Goal: Check status: Check status

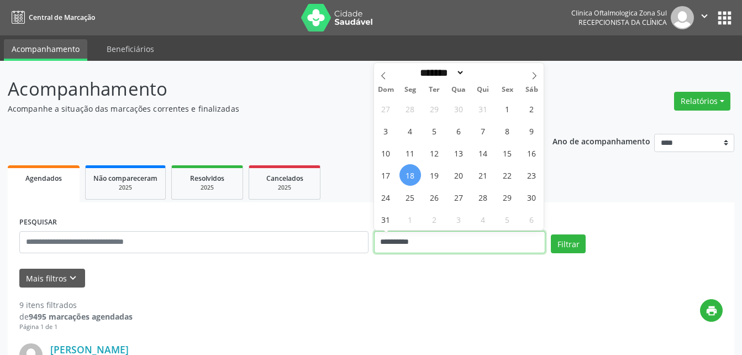
click at [401, 238] on input "**********" at bounding box center [460, 242] width 172 height 22
click at [537, 76] on icon at bounding box center [535, 75] width 4 height 7
select select "*"
click at [459, 110] on span "1" at bounding box center [459, 109] width 22 height 22
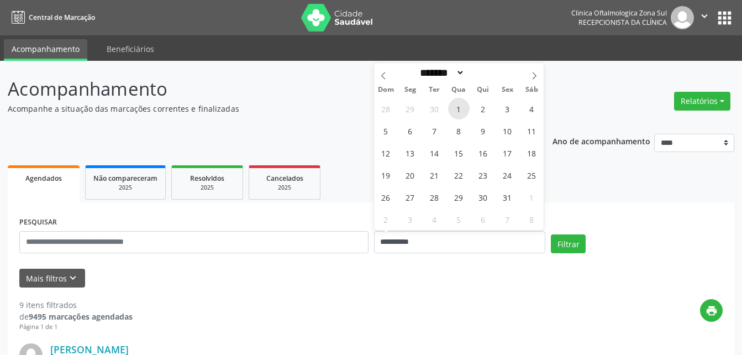
type input "**********"
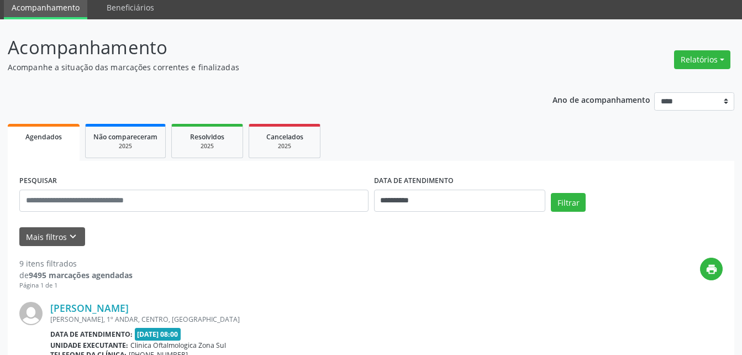
scroll to position [111, 0]
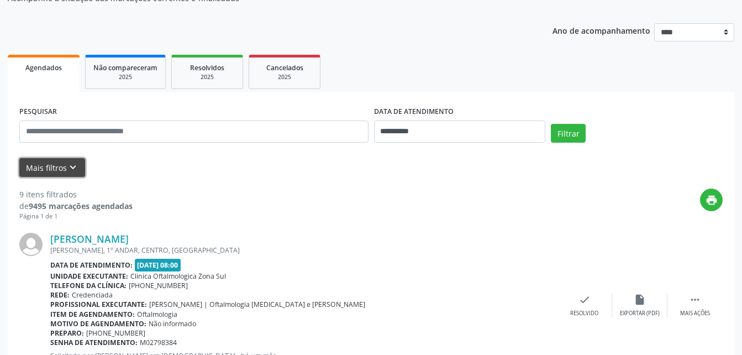
click at [52, 165] on button "Mais filtros keyboard_arrow_down" at bounding box center [52, 167] width 66 height 19
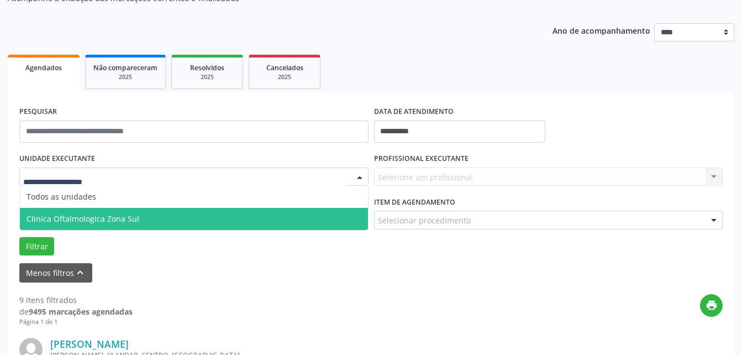
click at [66, 220] on span "Clinica Oftalmologica Zona Sul" at bounding box center [83, 218] width 113 height 10
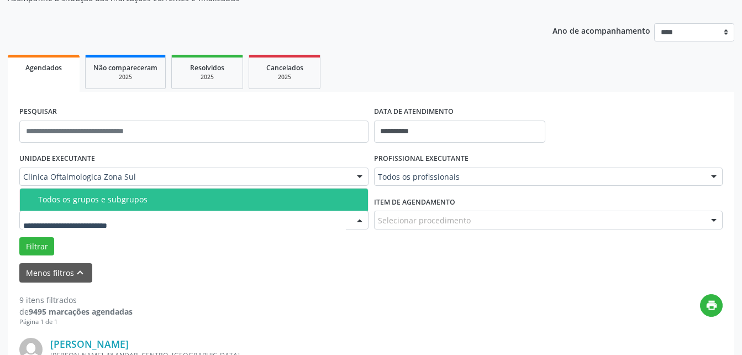
click at [83, 199] on div "Todos os grupos e subgrupos" at bounding box center [199, 199] width 323 height 9
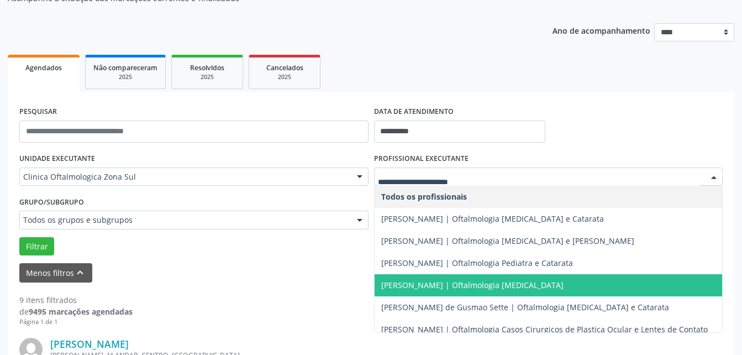
click at [411, 283] on span "[PERSON_NAME] | Oftalmologia [MEDICAL_DATA]" at bounding box center [472, 285] width 182 height 10
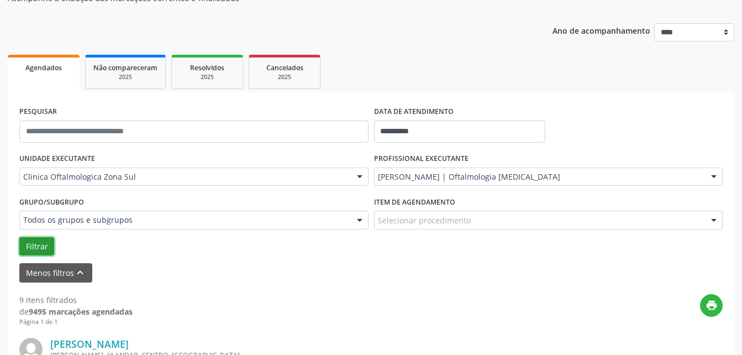
click at [34, 245] on button "Filtrar" at bounding box center [36, 246] width 35 height 19
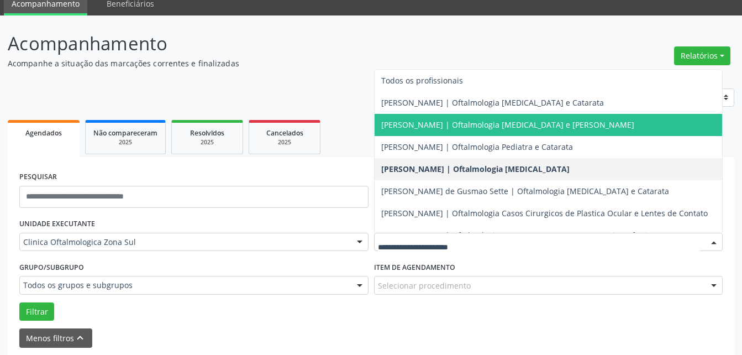
scroll to position [0, 0]
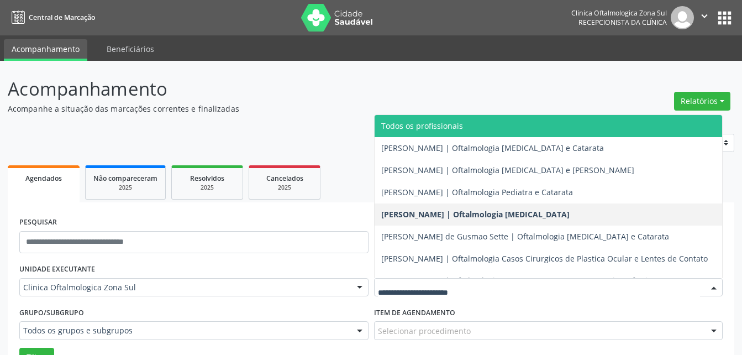
click at [401, 129] on span "Todos os profissionais" at bounding box center [422, 125] width 82 height 10
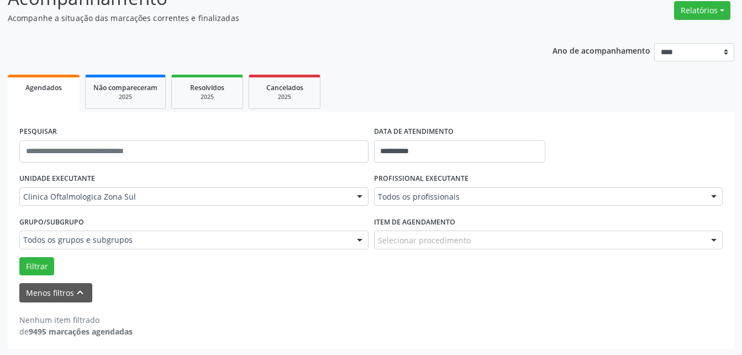
scroll to position [92, 0]
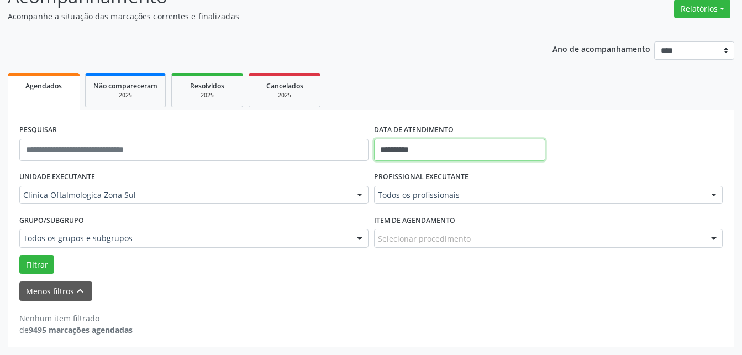
click at [423, 149] on input "**********" at bounding box center [460, 150] width 172 height 22
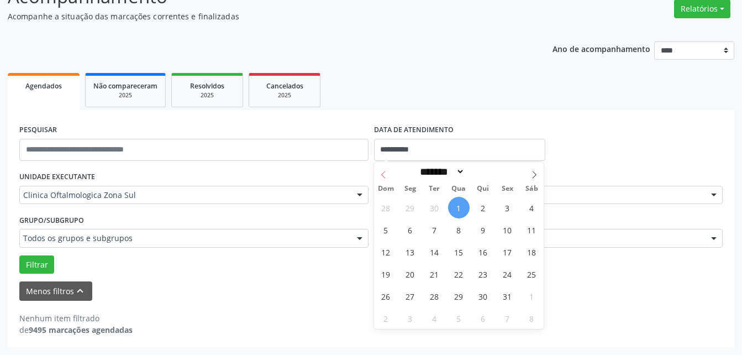
click at [386, 177] on icon at bounding box center [384, 175] width 8 height 8
click at [385, 177] on icon at bounding box center [384, 175] width 8 height 8
select select "*"
click at [432, 273] on span "19" at bounding box center [435, 274] width 22 height 22
type input "**********"
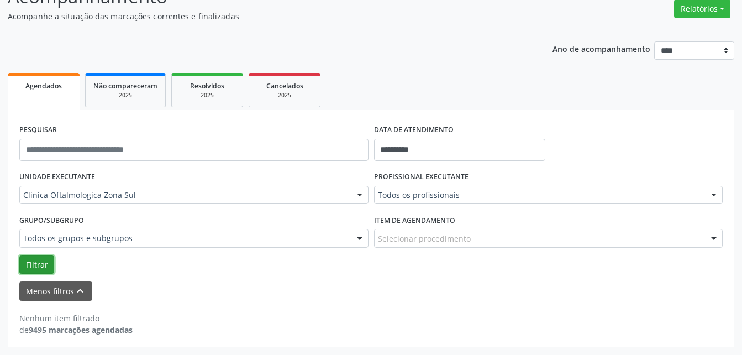
click at [35, 260] on button "Filtrar" at bounding box center [36, 264] width 35 height 19
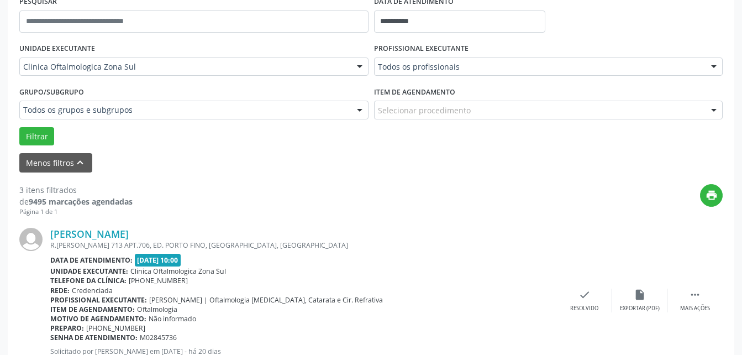
scroll to position [0, 0]
